Goal: Task Accomplishment & Management: Use online tool/utility

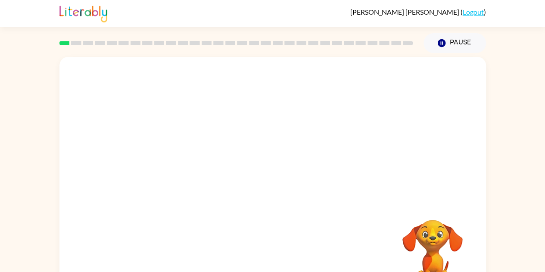
scroll to position [31, 0]
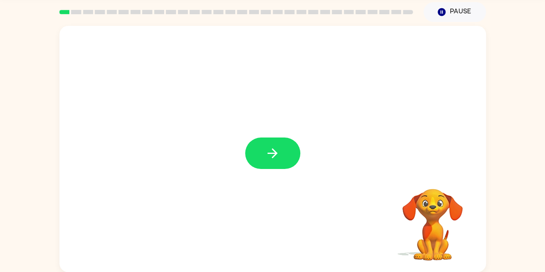
click at [206, 180] on div at bounding box center [272, 149] width 426 height 246
click at [283, 146] on button "button" at bounding box center [272, 152] width 55 height 31
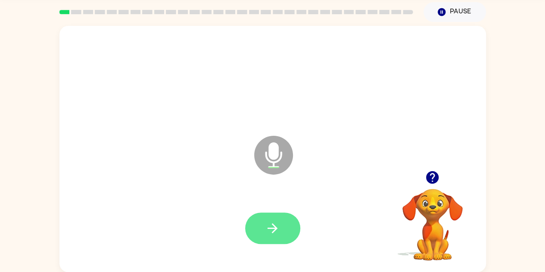
click at [285, 226] on button "button" at bounding box center [272, 227] width 55 height 31
click at [276, 233] on icon "button" at bounding box center [272, 227] width 15 height 15
click at [269, 237] on button "button" at bounding box center [272, 227] width 55 height 31
click at [262, 229] on button "button" at bounding box center [272, 227] width 55 height 31
click at [273, 227] on icon "button" at bounding box center [272, 228] width 10 height 10
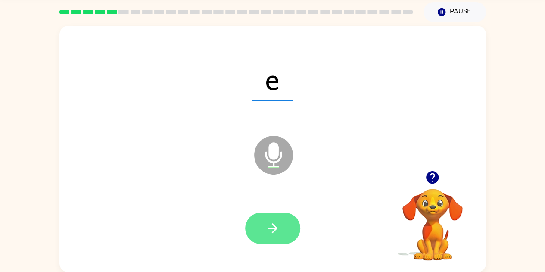
click at [254, 226] on button "button" at bounding box center [272, 227] width 55 height 31
click at [271, 233] on icon "button" at bounding box center [272, 227] width 15 height 15
click at [266, 230] on icon "button" at bounding box center [272, 227] width 15 height 15
click at [272, 234] on icon "button" at bounding box center [272, 227] width 15 height 15
click at [273, 234] on icon "button" at bounding box center [272, 227] width 15 height 15
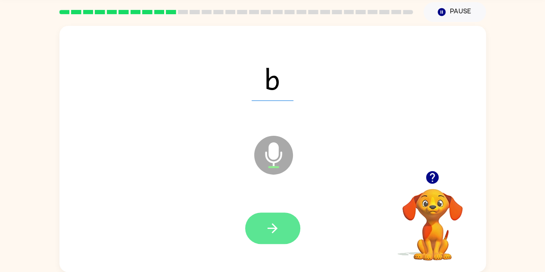
click at [265, 226] on icon "button" at bounding box center [272, 227] width 15 height 15
click at [270, 234] on icon "button" at bounding box center [272, 227] width 15 height 15
click at [267, 237] on button "button" at bounding box center [272, 227] width 55 height 31
click at [273, 232] on icon "button" at bounding box center [272, 227] width 15 height 15
click at [268, 233] on icon "button" at bounding box center [272, 227] width 15 height 15
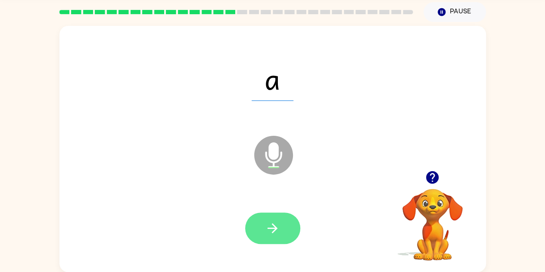
click at [259, 227] on button "button" at bounding box center [272, 227] width 55 height 31
click at [248, 229] on button "button" at bounding box center [272, 227] width 55 height 31
click at [264, 223] on button "button" at bounding box center [272, 227] width 55 height 31
click at [273, 242] on button "button" at bounding box center [272, 227] width 55 height 31
click at [269, 233] on icon "button" at bounding box center [272, 227] width 15 height 15
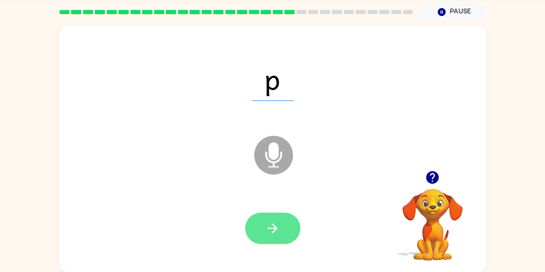
click at [264, 226] on button "button" at bounding box center [272, 227] width 55 height 31
click at [270, 232] on icon "button" at bounding box center [272, 227] width 15 height 15
click at [270, 226] on icon "button" at bounding box center [272, 227] width 15 height 15
click at [266, 228] on icon "button" at bounding box center [272, 227] width 15 height 15
click at [268, 233] on icon "button" at bounding box center [272, 227] width 15 height 15
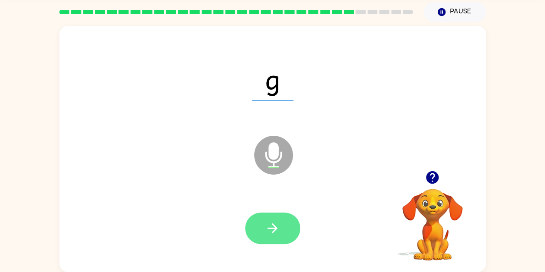
click at [271, 233] on icon "button" at bounding box center [272, 227] width 15 height 15
click at [268, 227] on icon "button" at bounding box center [272, 227] width 15 height 15
click at [266, 240] on button "button" at bounding box center [272, 227] width 55 height 31
click at [265, 235] on icon "button" at bounding box center [272, 227] width 15 height 15
click at [268, 234] on icon "button" at bounding box center [272, 227] width 15 height 15
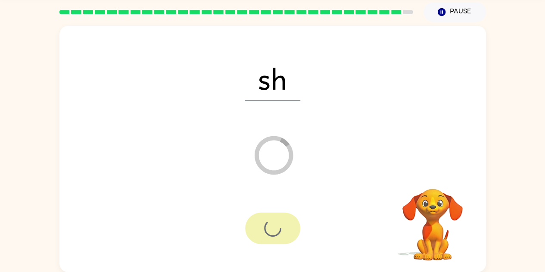
scroll to position [16, 0]
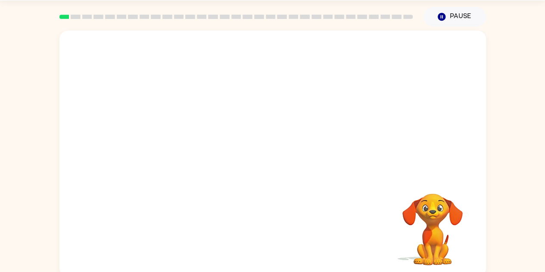
scroll to position [25, 0]
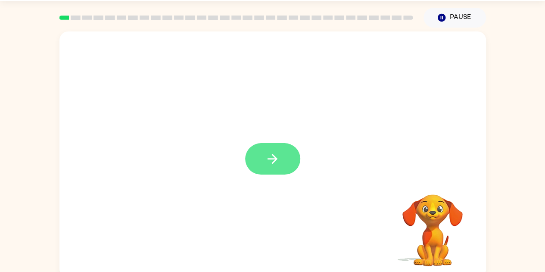
click at [273, 155] on icon "button" at bounding box center [272, 159] width 10 height 10
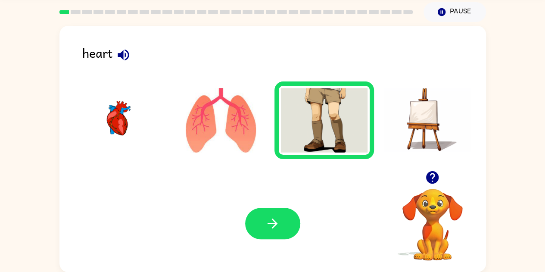
click at [129, 52] on icon "button" at bounding box center [123, 54] width 15 height 15
click at [128, 134] on img at bounding box center [117, 120] width 87 height 65
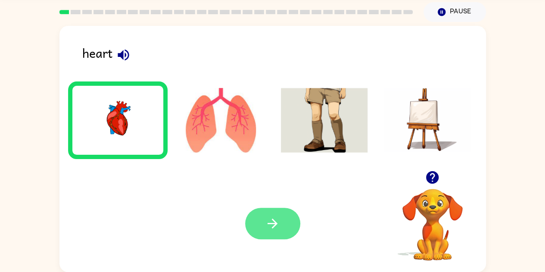
click at [270, 223] on icon "button" at bounding box center [272, 223] width 10 height 10
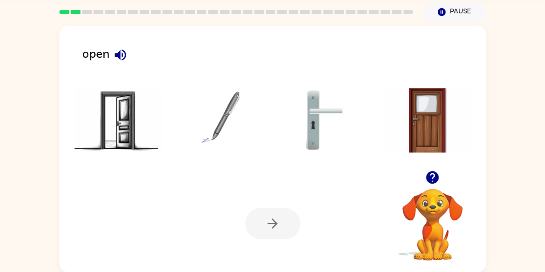
click at [121, 54] on icon "button" at bounding box center [120, 54] width 15 height 15
click at [132, 127] on img at bounding box center [117, 120] width 87 height 65
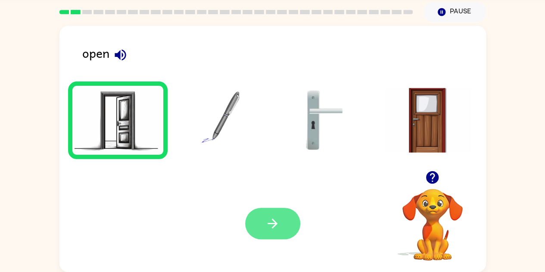
click at [275, 233] on button "button" at bounding box center [272, 223] width 55 height 31
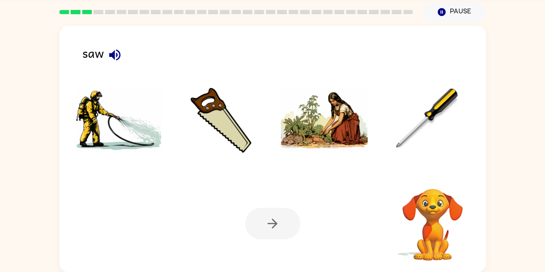
click at [113, 53] on icon "button" at bounding box center [114, 54] width 11 height 11
click at [232, 133] on img at bounding box center [220, 120] width 87 height 65
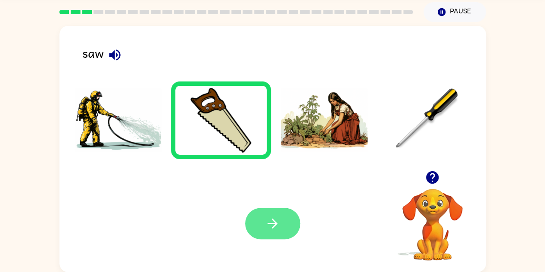
click at [282, 231] on button "button" at bounding box center [272, 223] width 55 height 31
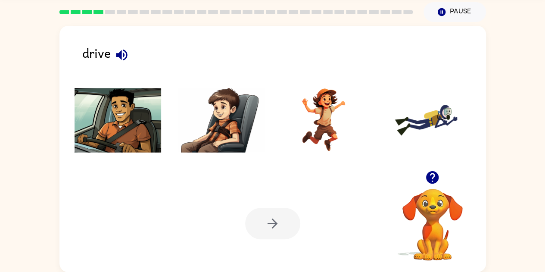
click at [120, 52] on icon "button" at bounding box center [121, 54] width 11 height 11
click at [115, 105] on img at bounding box center [117, 120] width 87 height 65
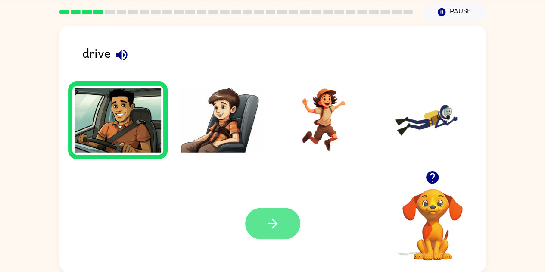
click at [181, 254] on div "Your browser must support playing .mp4 files to use Literably. Please try using…" at bounding box center [272, 223] width 426 height 97
click at [268, 229] on icon "button" at bounding box center [272, 223] width 15 height 15
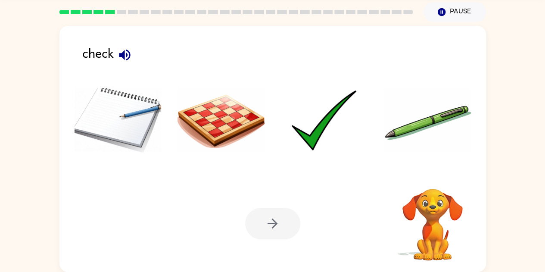
click at [127, 58] on icon "button" at bounding box center [124, 54] width 15 height 15
click at [338, 139] on img at bounding box center [324, 120] width 87 height 65
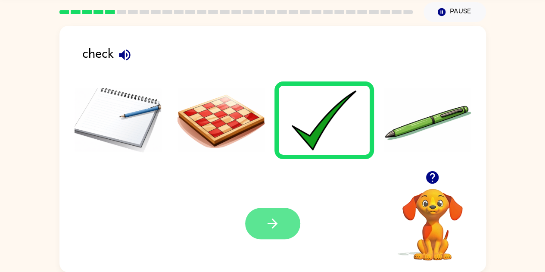
click at [269, 233] on button "button" at bounding box center [272, 223] width 55 height 31
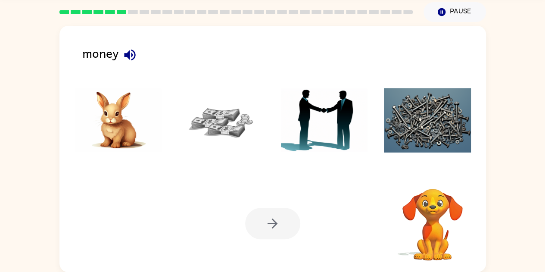
click at [129, 54] on icon "button" at bounding box center [129, 54] width 11 height 11
click at [235, 111] on img at bounding box center [220, 120] width 87 height 65
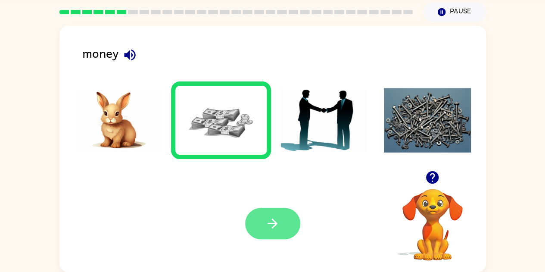
click at [257, 224] on button "button" at bounding box center [272, 223] width 55 height 31
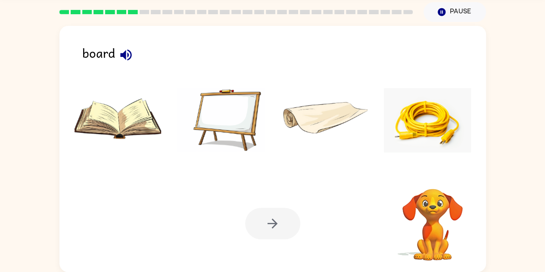
click at [124, 55] on icon "button" at bounding box center [125, 54] width 11 height 11
click at [208, 123] on img at bounding box center [220, 120] width 87 height 65
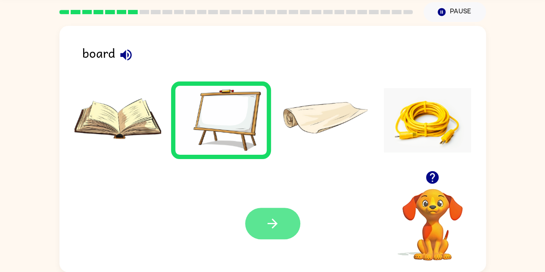
click at [274, 216] on icon "button" at bounding box center [272, 223] width 15 height 15
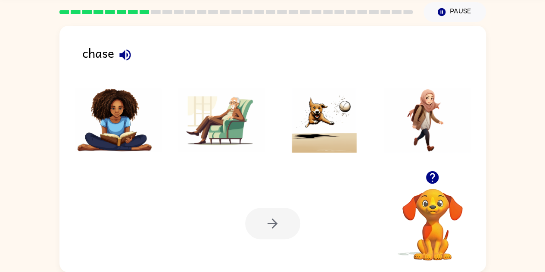
click at [127, 58] on icon "button" at bounding box center [124, 54] width 11 height 11
click at [324, 123] on img at bounding box center [324, 120] width 87 height 65
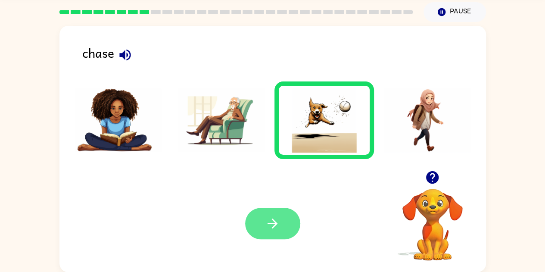
click at [266, 225] on icon "button" at bounding box center [272, 223] width 15 height 15
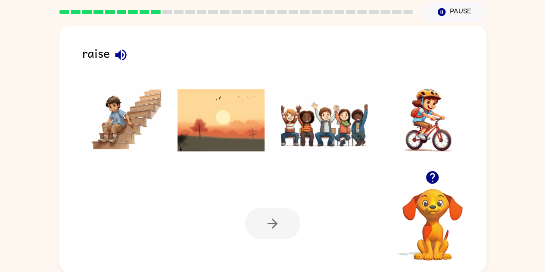
click at [122, 57] on icon "button" at bounding box center [120, 54] width 11 height 11
click at [123, 57] on icon "button" at bounding box center [120, 54] width 15 height 15
click at [319, 122] on img at bounding box center [324, 120] width 87 height 65
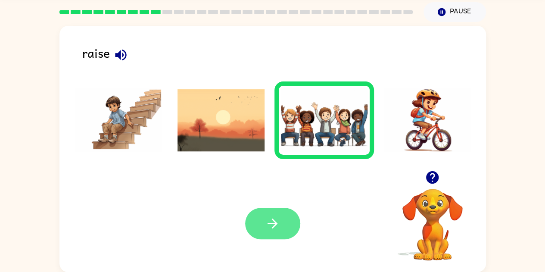
click at [267, 226] on icon "button" at bounding box center [272, 223] width 15 height 15
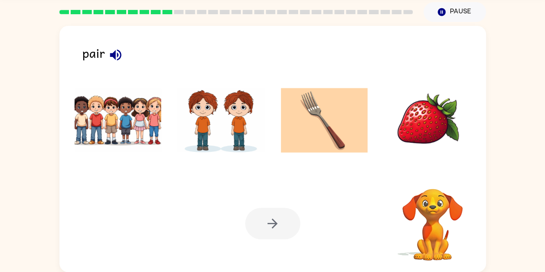
click at [115, 58] on icon "button" at bounding box center [115, 54] width 15 height 15
click at [440, 112] on img at bounding box center [427, 120] width 87 height 65
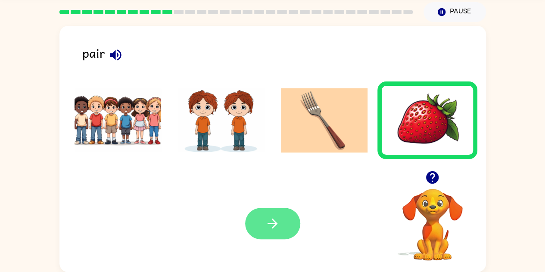
click at [270, 229] on icon "button" at bounding box center [272, 223] width 15 height 15
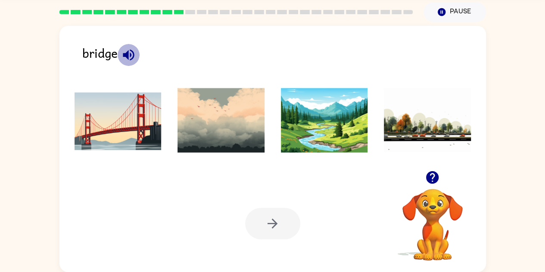
click at [130, 56] on icon "button" at bounding box center [128, 54] width 11 height 11
click at [109, 108] on img at bounding box center [117, 120] width 87 height 65
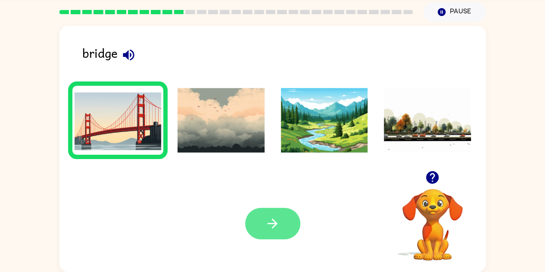
click at [273, 229] on icon "button" at bounding box center [272, 223] width 15 height 15
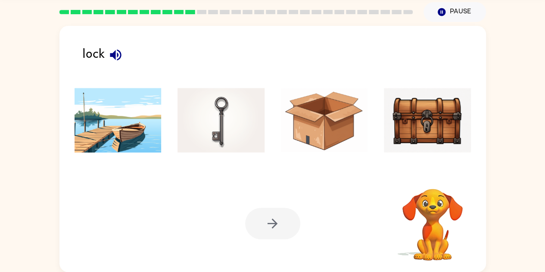
click at [115, 58] on icon "button" at bounding box center [115, 54] width 11 height 11
click at [224, 113] on img at bounding box center [220, 120] width 87 height 65
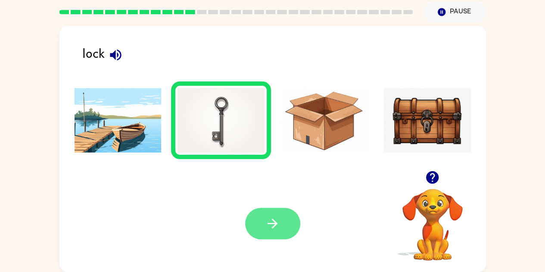
click at [260, 232] on button "button" at bounding box center [272, 223] width 55 height 31
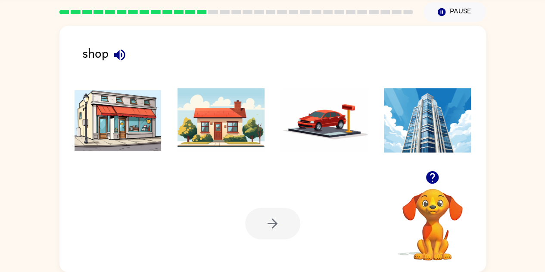
click at [121, 55] on icon "button" at bounding box center [119, 54] width 11 height 11
click at [116, 56] on icon "button" at bounding box center [119, 54] width 11 height 11
click at [130, 125] on img at bounding box center [117, 120] width 87 height 65
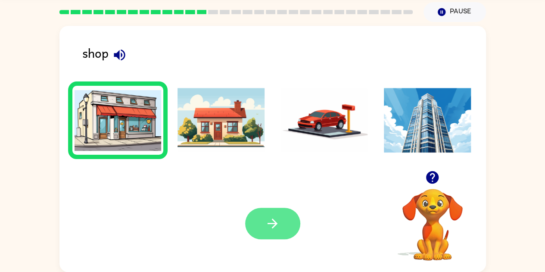
click at [261, 224] on button "button" at bounding box center [272, 223] width 55 height 31
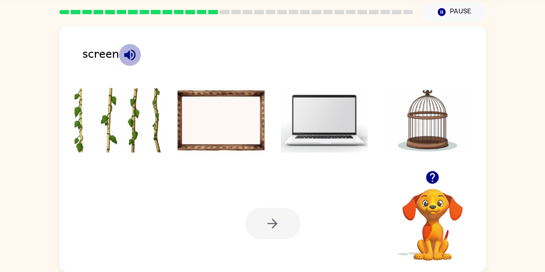
click at [133, 55] on icon "button" at bounding box center [129, 54] width 15 height 15
click at [337, 119] on img at bounding box center [324, 120] width 87 height 65
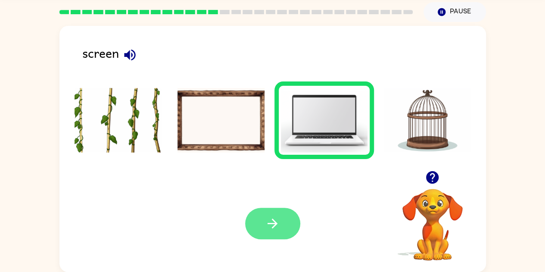
click at [261, 225] on button "button" at bounding box center [272, 223] width 55 height 31
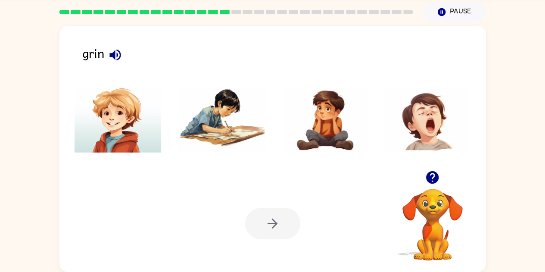
click at [125, 55] on button "button" at bounding box center [115, 55] width 22 height 22
click at [432, 116] on img at bounding box center [427, 120] width 87 height 65
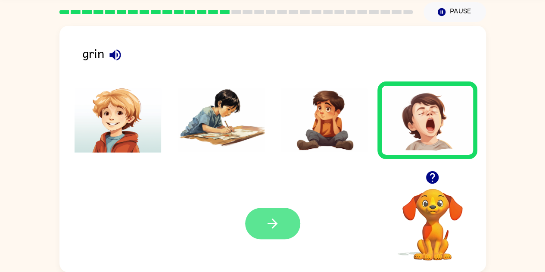
click at [274, 238] on button "button" at bounding box center [272, 223] width 55 height 31
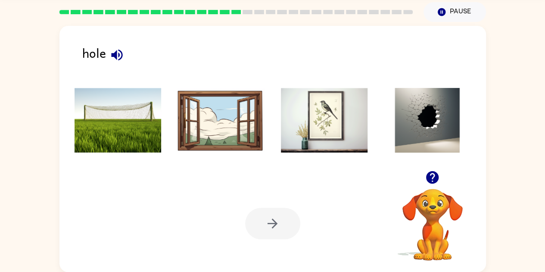
click at [115, 56] on icon "button" at bounding box center [116, 54] width 11 height 11
click at [436, 116] on img at bounding box center [427, 120] width 87 height 65
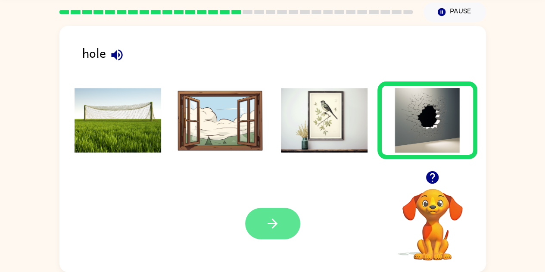
click at [254, 219] on button "button" at bounding box center [272, 223] width 55 height 31
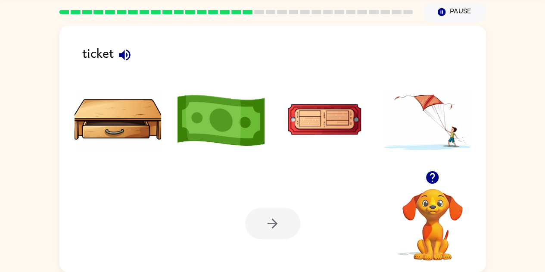
click at [133, 54] on button "button" at bounding box center [125, 55] width 22 height 22
click at [326, 120] on img at bounding box center [324, 120] width 87 height 65
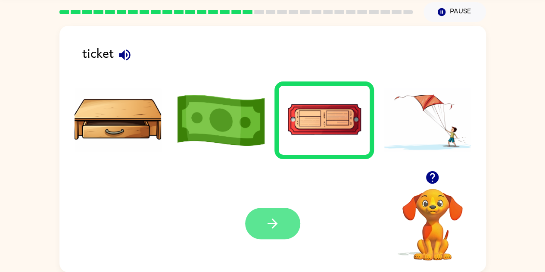
click at [263, 216] on button "button" at bounding box center [272, 223] width 55 height 31
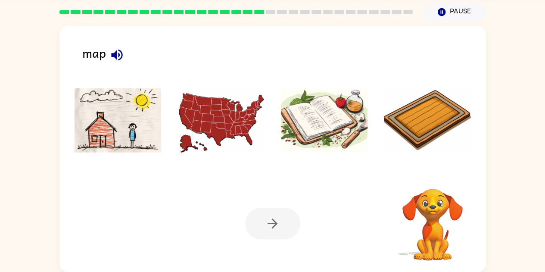
click at [115, 55] on icon "button" at bounding box center [116, 54] width 11 height 11
click at [239, 120] on img at bounding box center [220, 120] width 87 height 65
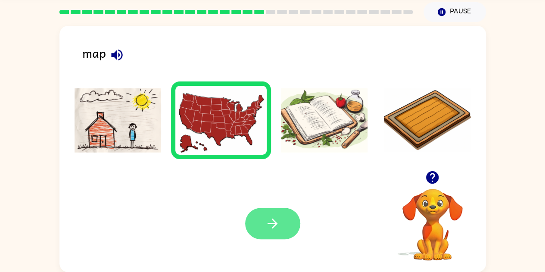
click at [264, 227] on button "button" at bounding box center [272, 223] width 55 height 31
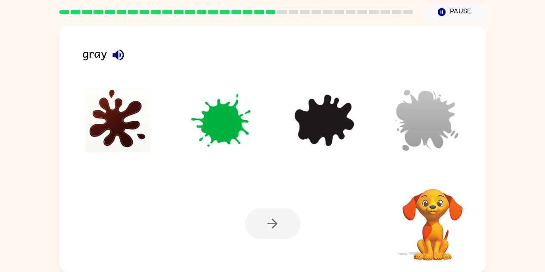
click at [112, 56] on icon "button" at bounding box center [117, 54] width 11 height 11
click at [423, 114] on img at bounding box center [427, 120] width 87 height 65
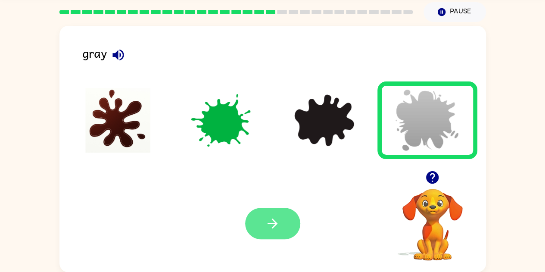
click at [260, 228] on button "button" at bounding box center [272, 223] width 55 height 31
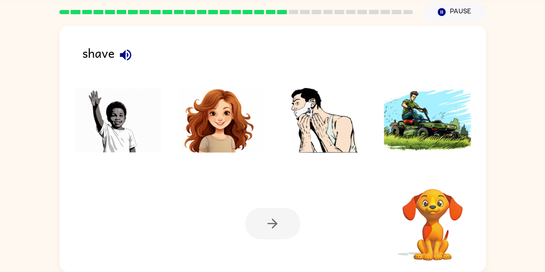
click at [122, 55] on icon "button" at bounding box center [125, 54] width 11 height 11
click at [133, 55] on button "button" at bounding box center [126, 55] width 22 height 22
click at [313, 142] on img at bounding box center [324, 120] width 87 height 65
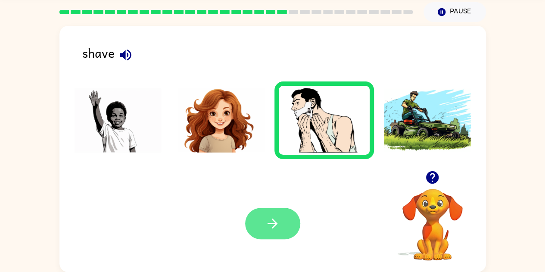
click at [262, 225] on button "button" at bounding box center [272, 223] width 55 height 31
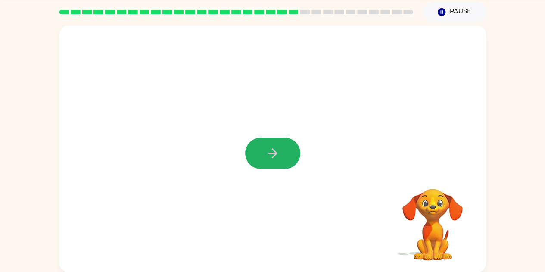
click at [276, 160] on icon "button" at bounding box center [272, 153] width 15 height 15
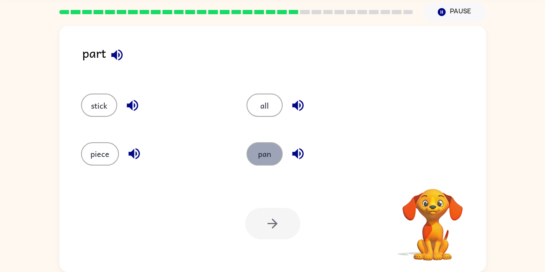
drag, startPoint x: 276, startPoint y: 160, endPoint x: 250, endPoint y: 150, distance: 27.5
click at [250, 150] on button "pan" at bounding box center [264, 153] width 36 height 23
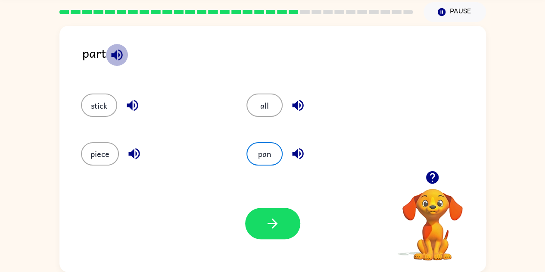
click at [119, 51] on icon "button" at bounding box center [116, 54] width 15 height 15
click at [100, 109] on button "stick" at bounding box center [99, 104] width 36 height 23
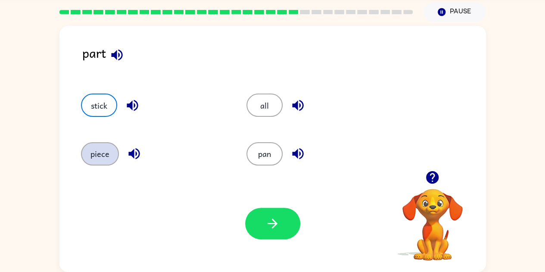
click at [105, 154] on button "piece" at bounding box center [100, 153] width 38 height 23
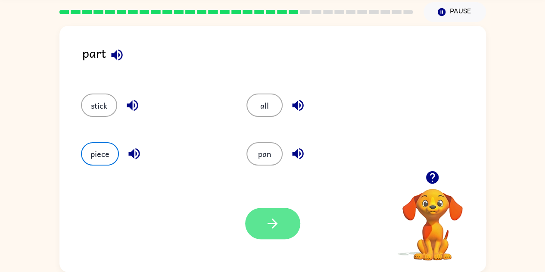
click at [273, 224] on icon "button" at bounding box center [272, 223] width 15 height 15
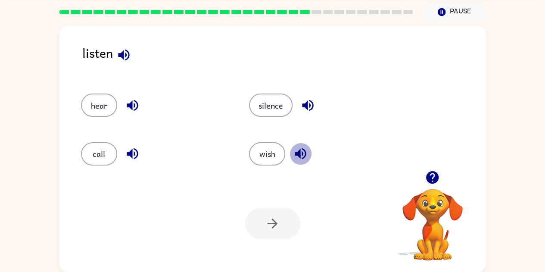
click at [308, 152] on button "button" at bounding box center [300, 154] width 22 height 22
click at [275, 159] on button "wish" at bounding box center [267, 153] width 36 height 23
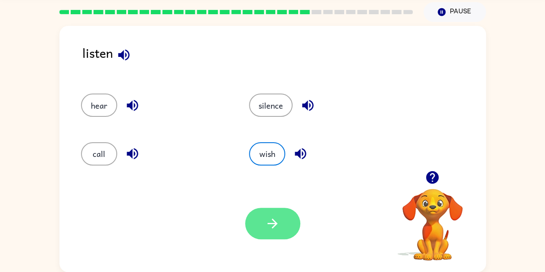
click at [253, 226] on button "button" at bounding box center [272, 223] width 55 height 31
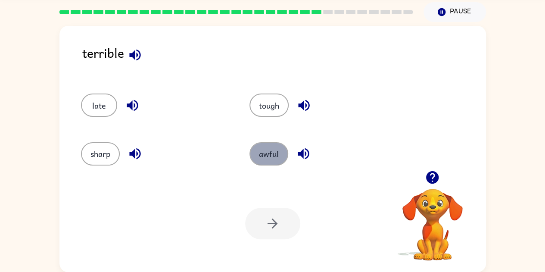
click at [265, 156] on button "awful" at bounding box center [268, 153] width 39 height 23
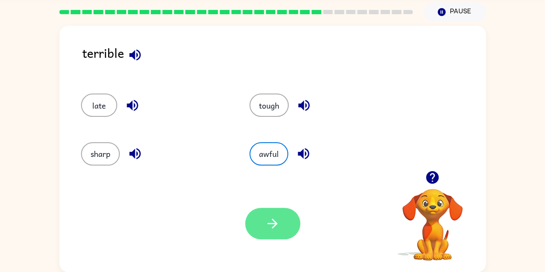
click at [264, 213] on button "button" at bounding box center [272, 223] width 55 height 31
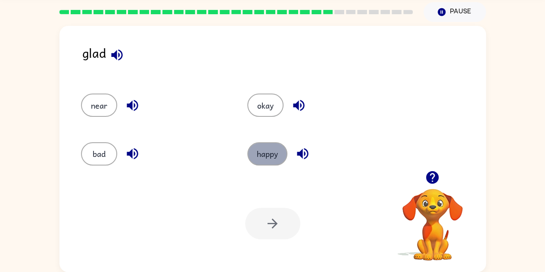
click at [286, 158] on button "happy" at bounding box center [267, 153] width 40 height 23
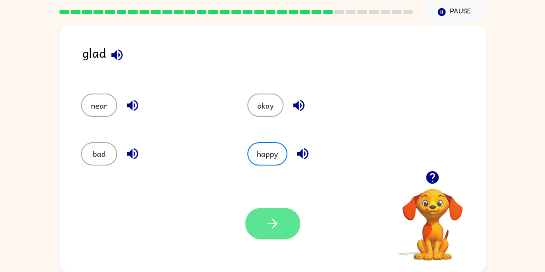
click at [277, 226] on icon "button" at bounding box center [272, 223] width 15 height 15
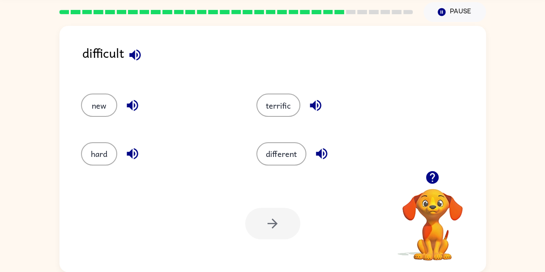
click at [163, 147] on div "hard" at bounding box center [158, 153] width 155 height 23
click at [77, 151] on div "hard" at bounding box center [152, 150] width 175 height 48
click at [93, 155] on button "hard" at bounding box center [99, 153] width 36 height 23
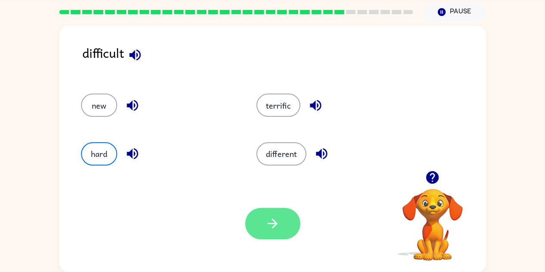
click at [283, 235] on button "button" at bounding box center [272, 223] width 55 height 31
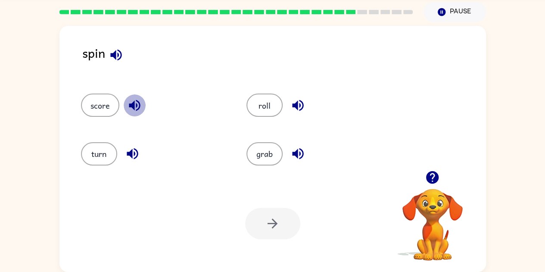
click at [139, 108] on icon "button" at bounding box center [134, 105] width 11 height 11
click at [109, 106] on button "score" at bounding box center [100, 104] width 38 height 23
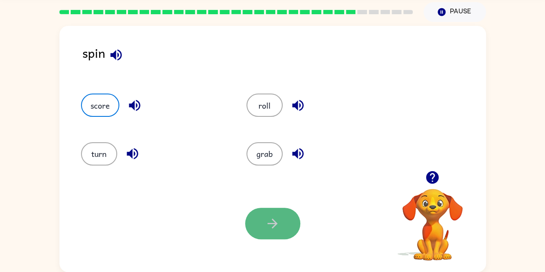
click at [263, 238] on button "button" at bounding box center [272, 223] width 55 height 31
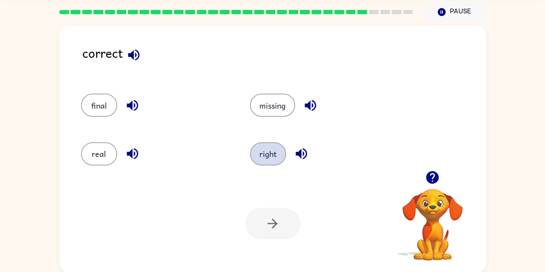
click at [270, 156] on button "right" at bounding box center [268, 153] width 36 height 23
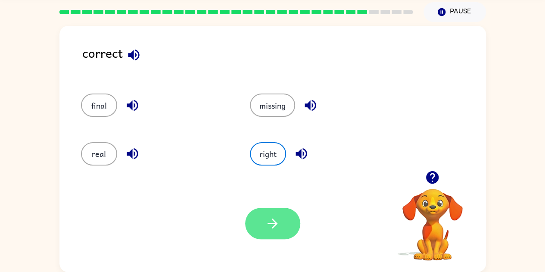
click at [294, 211] on button "button" at bounding box center [272, 223] width 55 height 31
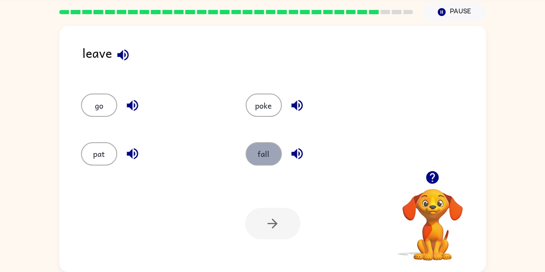
click at [270, 155] on button "fall" at bounding box center [263, 153] width 36 height 23
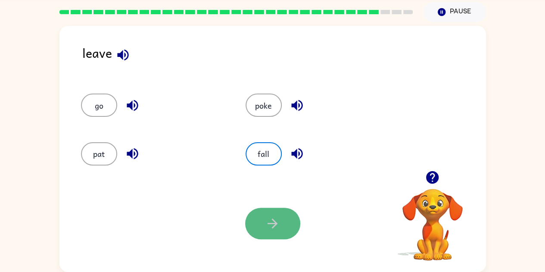
click at [292, 217] on button "button" at bounding box center [272, 223] width 55 height 31
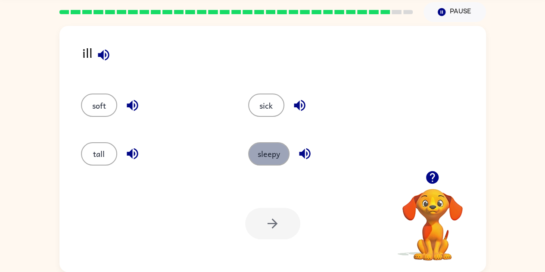
click at [270, 156] on button "sleepy" at bounding box center [268, 153] width 41 height 23
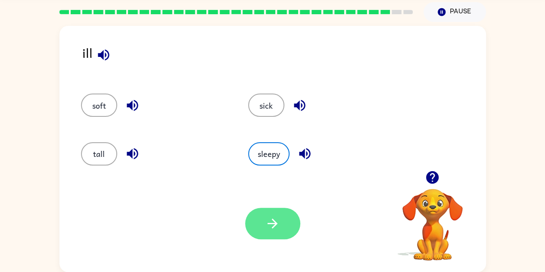
click at [259, 230] on button "button" at bounding box center [272, 223] width 55 height 31
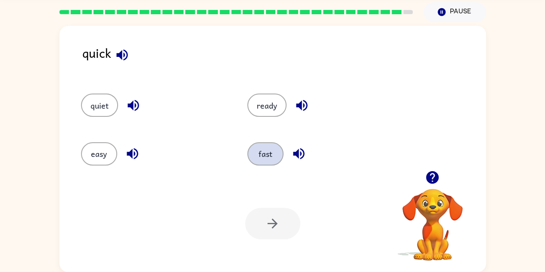
click at [261, 158] on button "fast" at bounding box center [265, 153] width 36 height 23
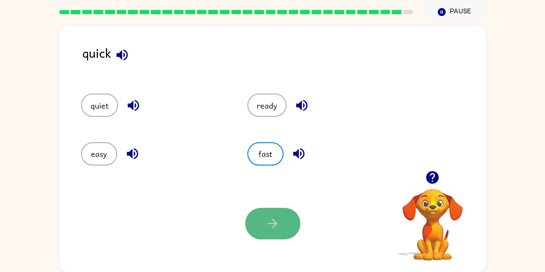
click at [265, 214] on button "button" at bounding box center [272, 223] width 55 height 31
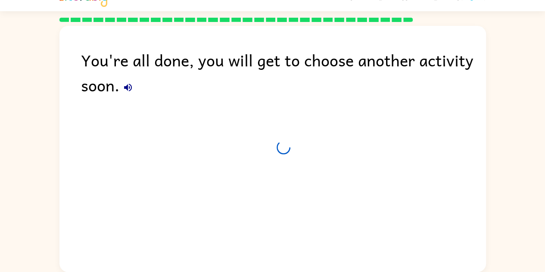
scroll to position [16, 0]
